Goal: Find specific page/section: Find specific page/section

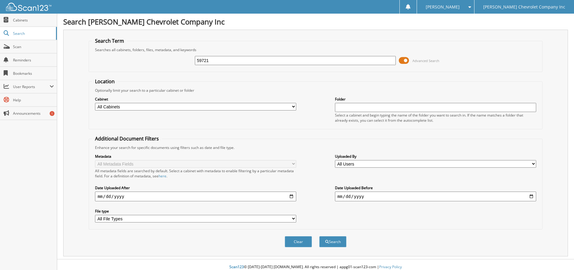
type input "59721"
click at [319, 236] on button "Search" at bounding box center [332, 241] width 27 height 11
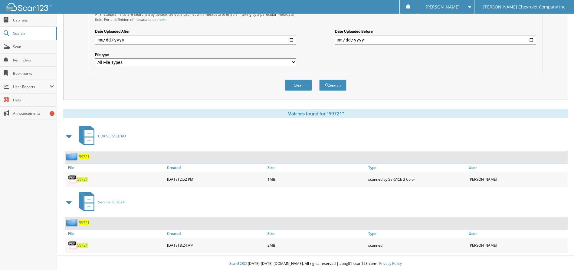
scroll to position [158, 0]
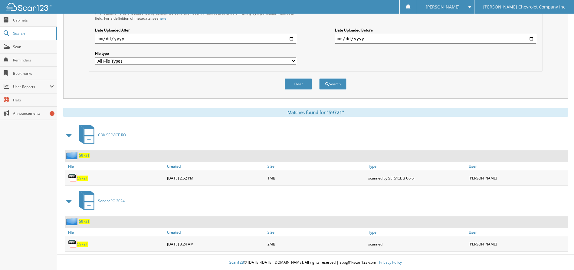
click at [83, 178] on span "59721" at bounding box center [82, 177] width 11 height 5
click at [83, 243] on span "59721" at bounding box center [82, 243] width 11 height 5
